Goal: Task Accomplishment & Management: Use online tool/utility

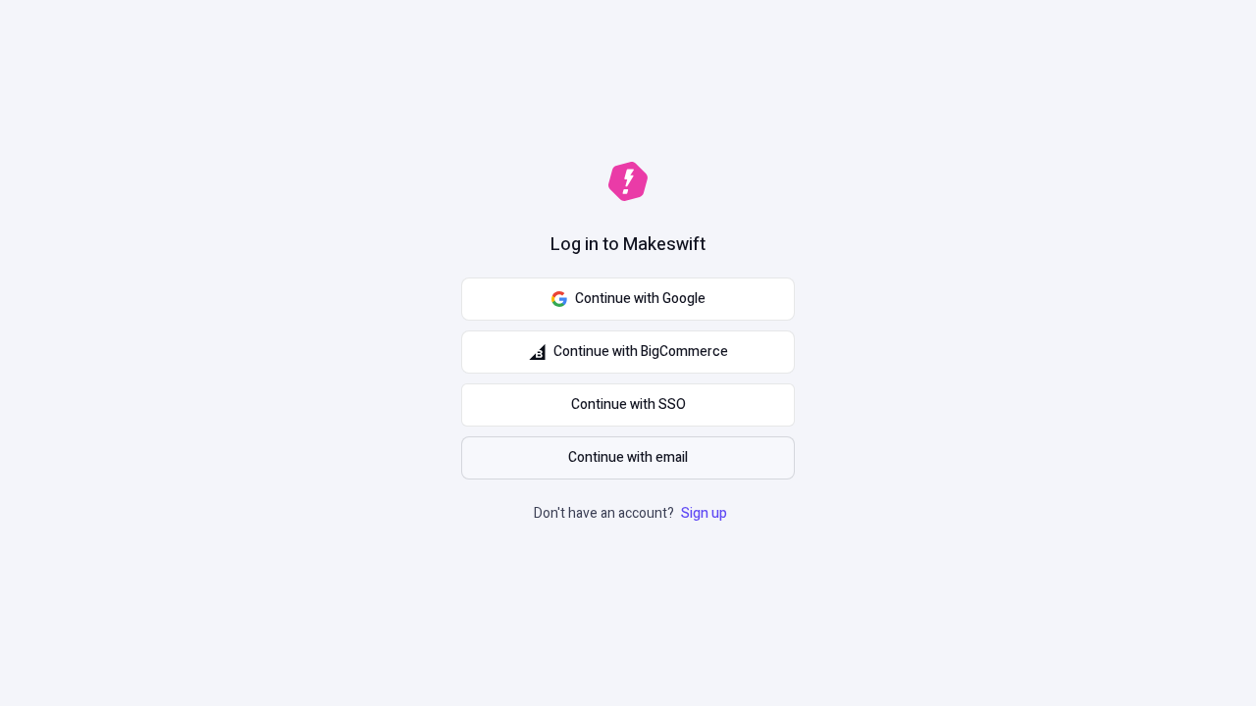
click at [628, 458] on span "Continue with email" at bounding box center [628, 458] width 120 height 22
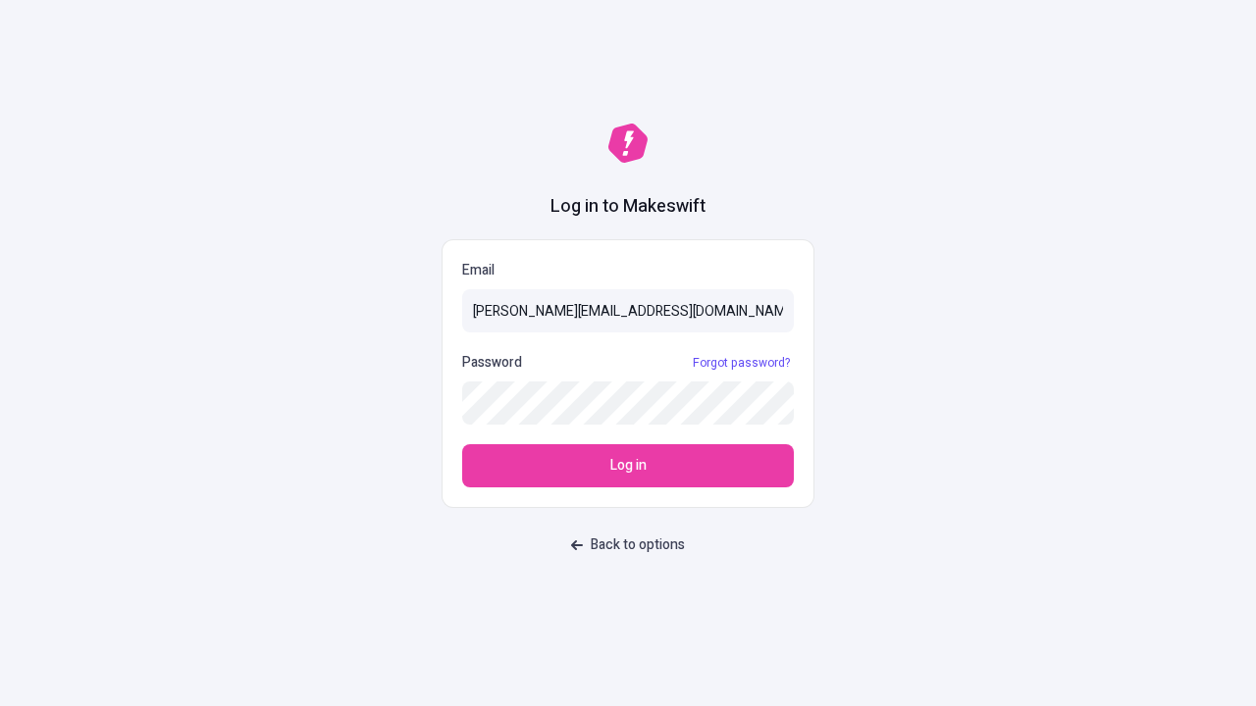
type input "sasha+test-ui@makeswift.com"
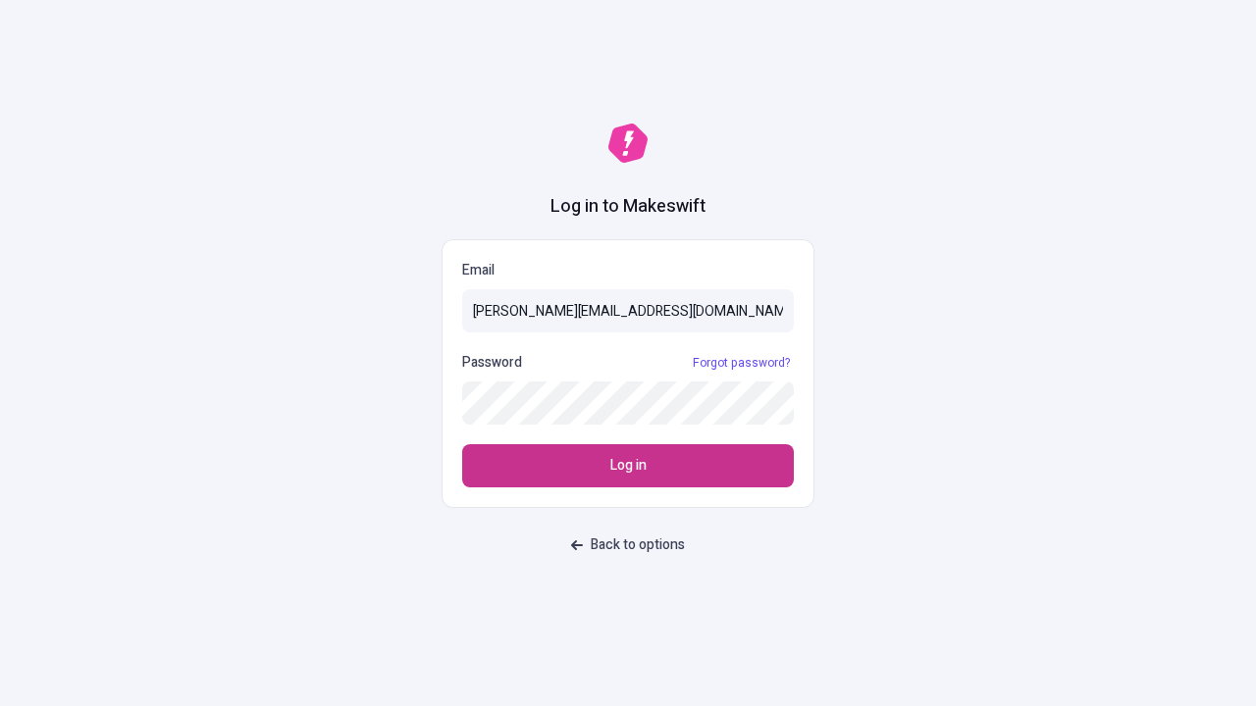
click at [628, 466] on span "Log in" at bounding box center [628, 466] width 36 height 22
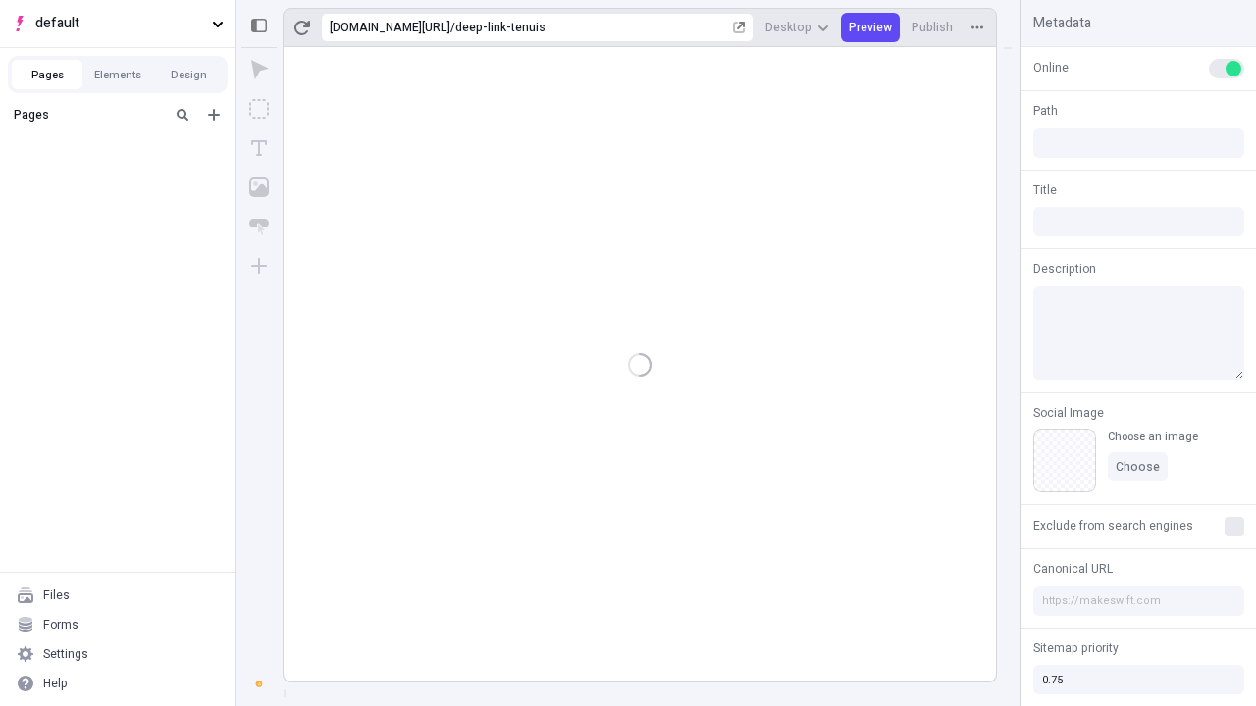
type input "/deep-link-tenuis"
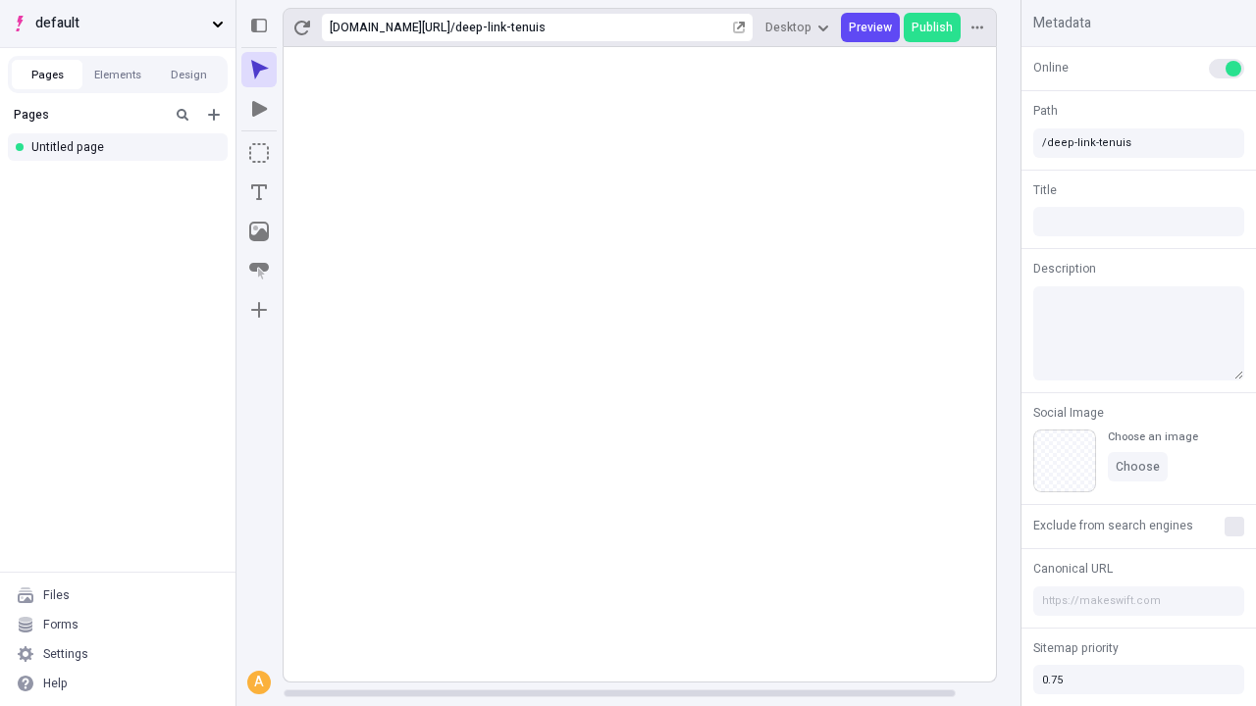
click at [118, 24] on span "default" at bounding box center [119, 24] width 169 height 22
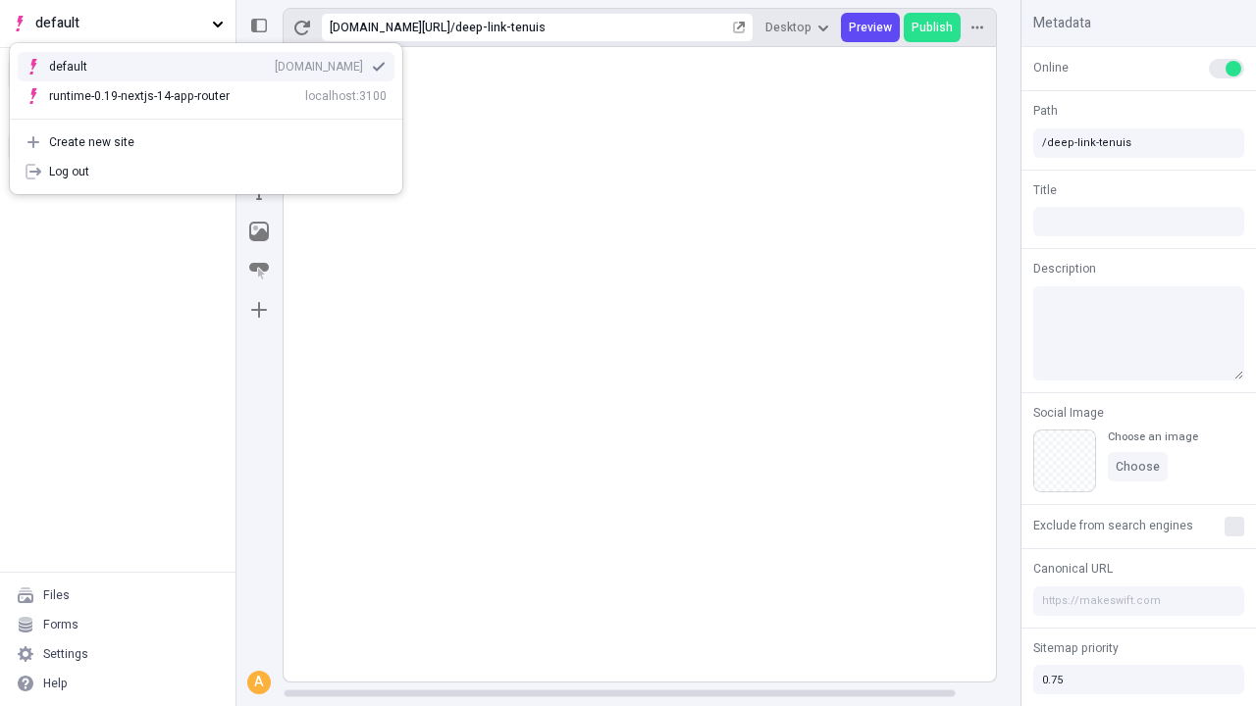
click at [275, 63] on div "[DOMAIN_NAME]" at bounding box center [319, 67] width 88 height 16
click at [214, 115] on icon "Add new" at bounding box center [214, 115] width 12 height 12
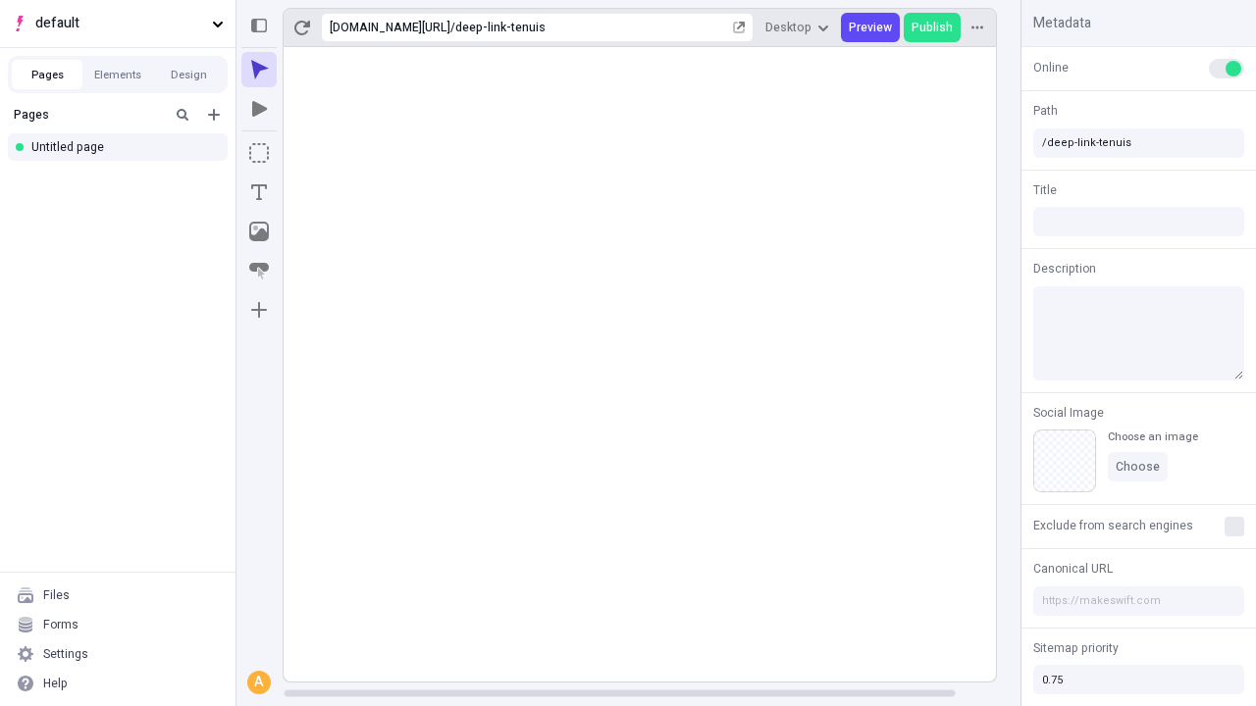
click at [124, 179] on div "Blank page" at bounding box center [123, 182] width 188 height 29
type input "/deep-link-sto"
